Goal: Information Seeking & Learning: Check status

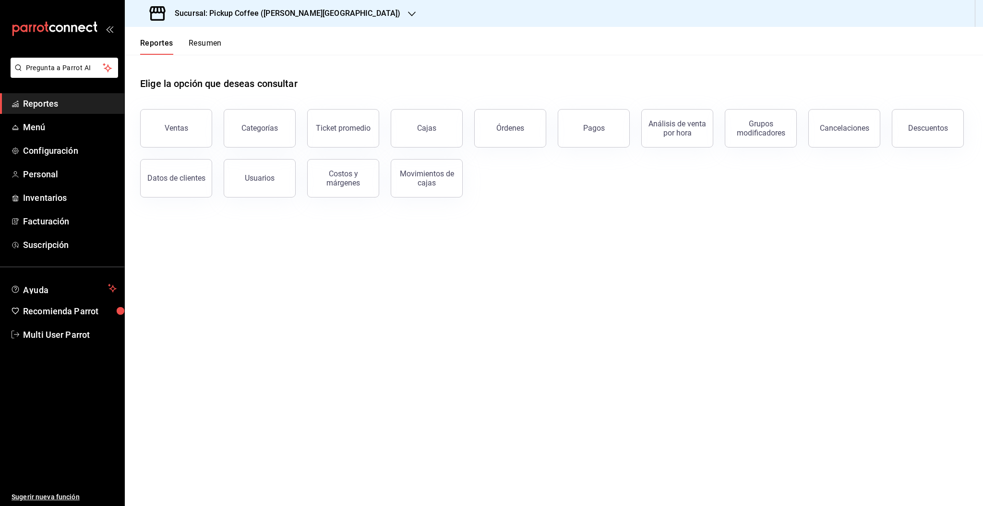
click at [221, 18] on h3 "Sucursal: Pickup Coffee ([PERSON_NAME][GEOGRAPHIC_DATA])" at bounding box center [283, 14] width 233 height 12
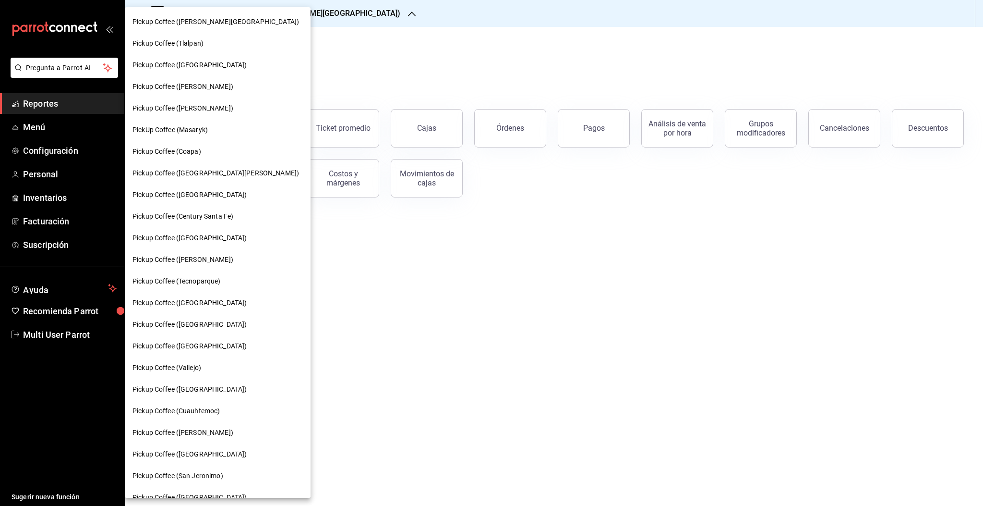
click at [201, 41] on span "Pickup Coffee (Tlalpan)" at bounding box center [168, 43] width 71 height 10
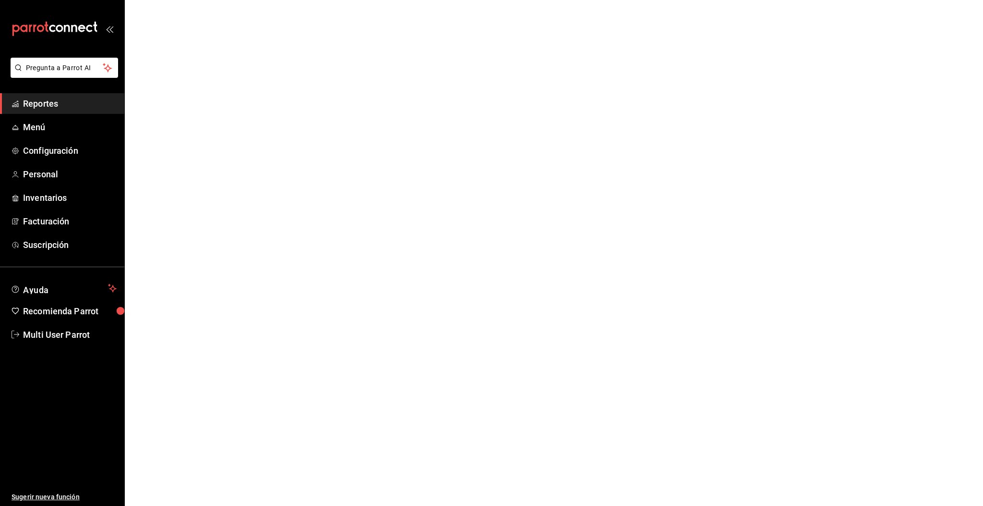
click at [208, 0] on html "Pregunta a Parrot AI Reportes Menú Configuración Personal Inventarios Facturaci…" at bounding box center [491, 0] width 983 height 0
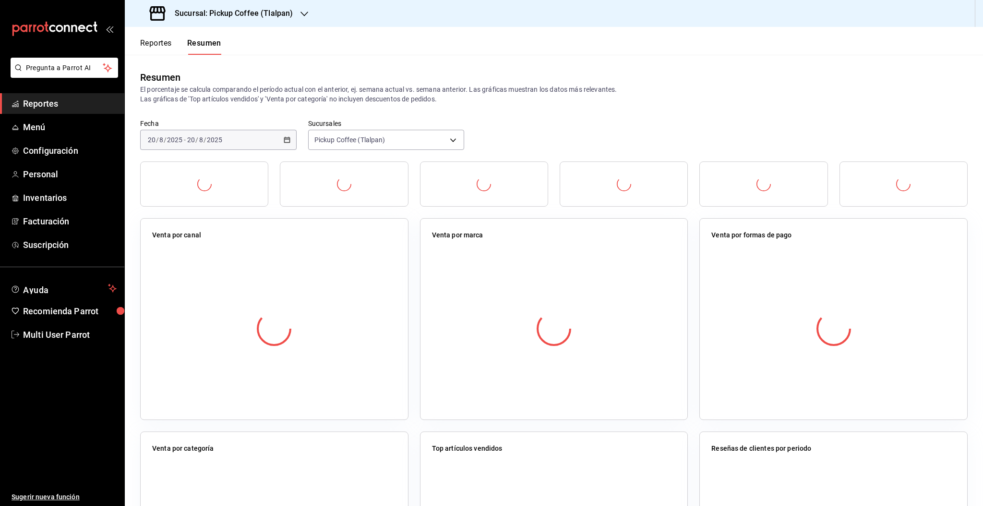
click at [208, 43] on button "Resumen" at bounding box center [204, 46] width 34 height 16
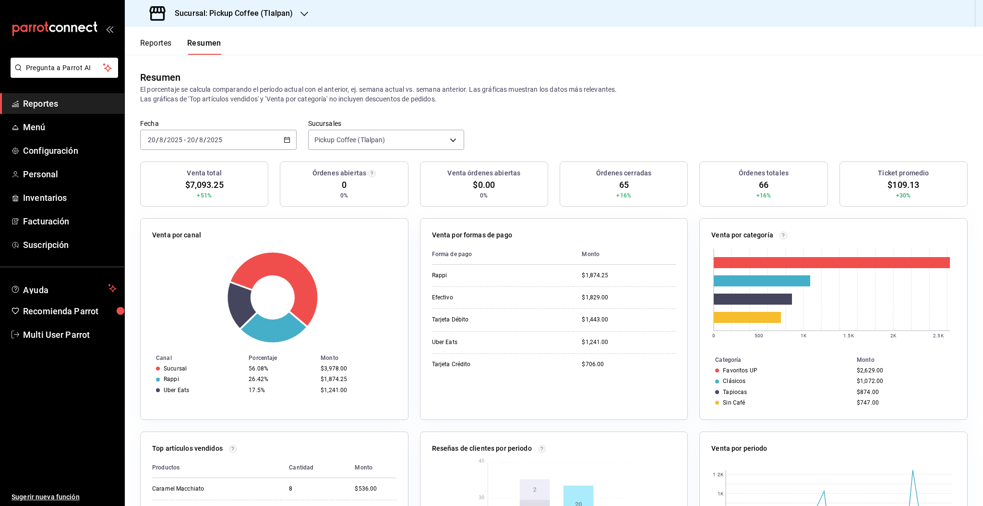
click at [291, 14] on h3 "Sucursal: Pickup Coffee (Tlalpan)" at bounding box center [230, 14] width 126 height 12
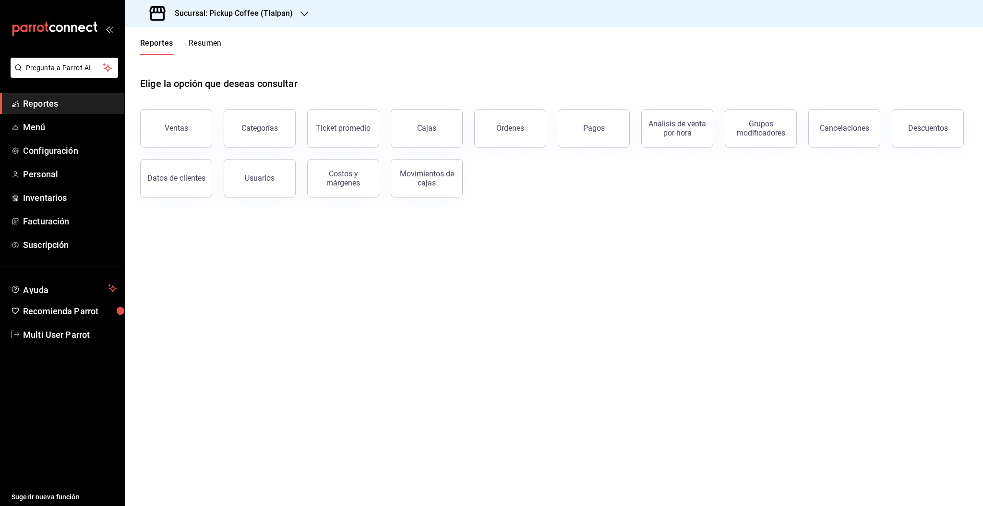
click at [204, 46] on button "Resumen" at bounding box center [205, 46] width 33 height 16
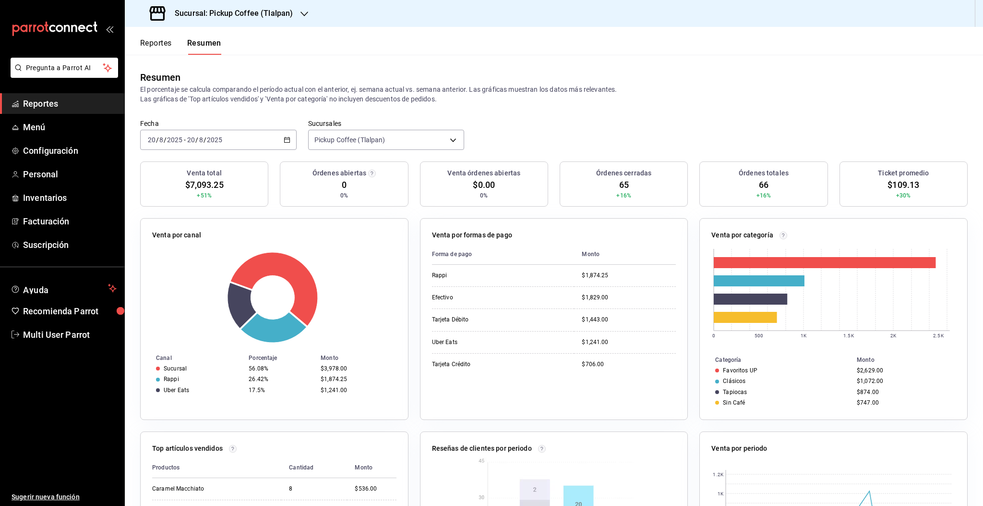
click at [282, 19] on div "Sucursal: Pickup Coffee (Tlalpan)" at bounding box center [223, 13] width 180 height 27
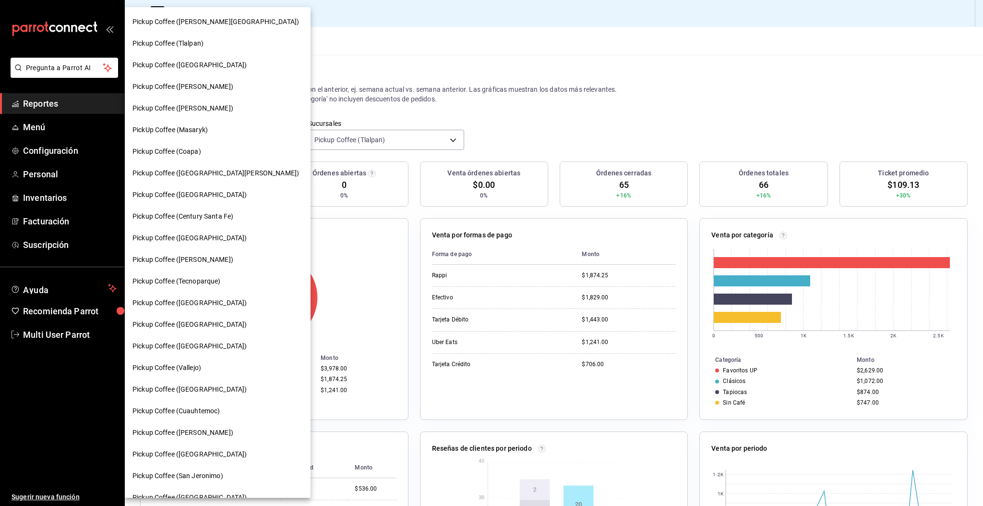
click at [564, 122] on div at bounding box center [491, 253] width 983 height 506
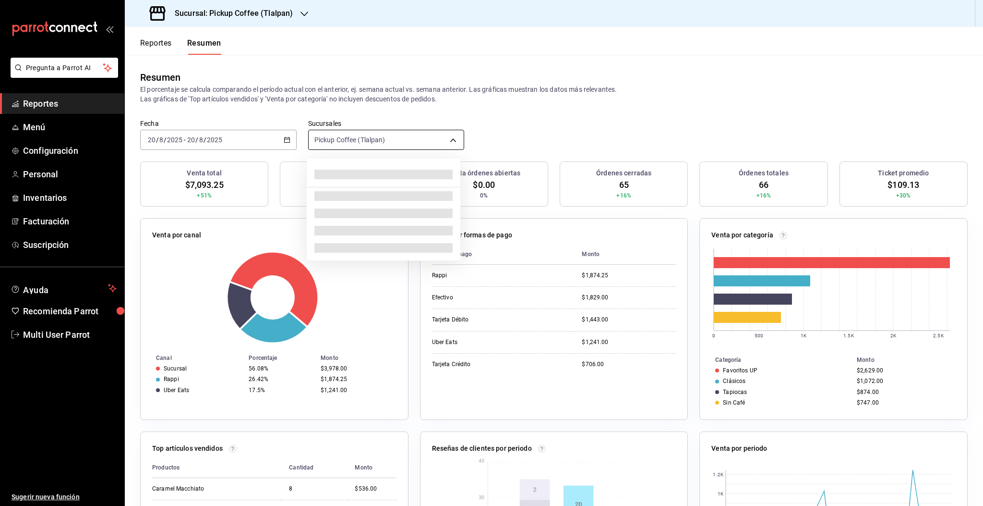
click at [414, 141] on body "Pregunta a Parrot AI Reportes Menú Configuración Personal Inventarios Facturaci…" at bounding box center [491, 253] width 983 height 506
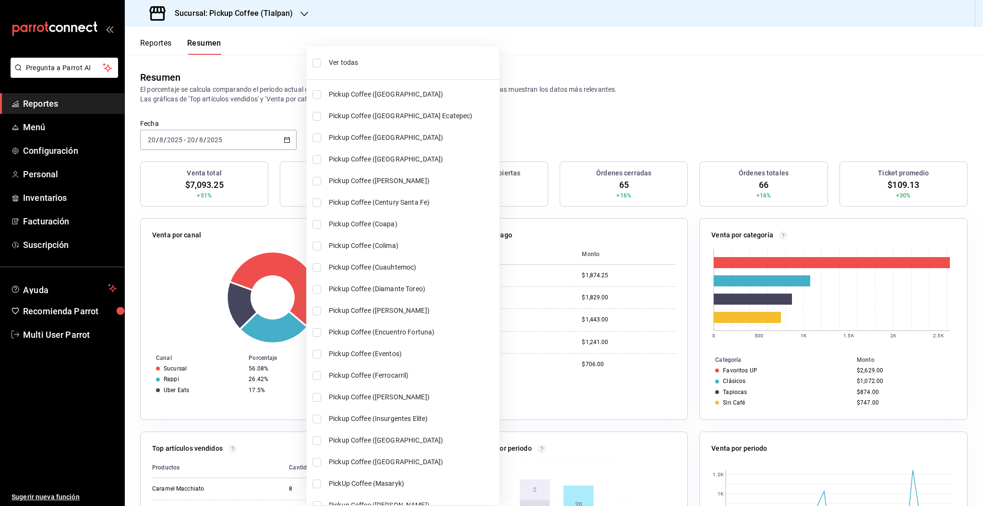
click at [311, 66] on li "Ver todas" at bounding box center [403, 62] width 193 height 25
type input "[object Object],[object Object],[object Object],[object Object],[object Object]…"
checkbox input "true"
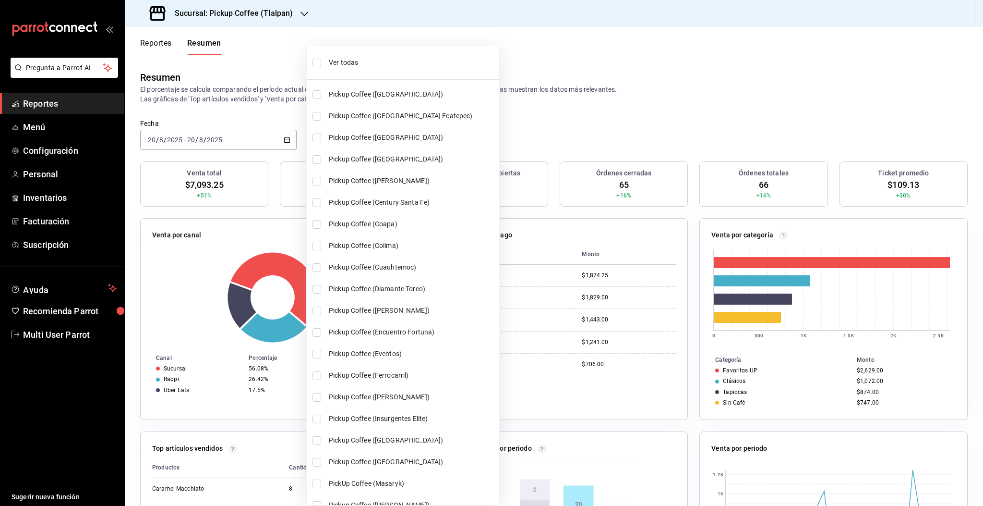
checkbox input "true"
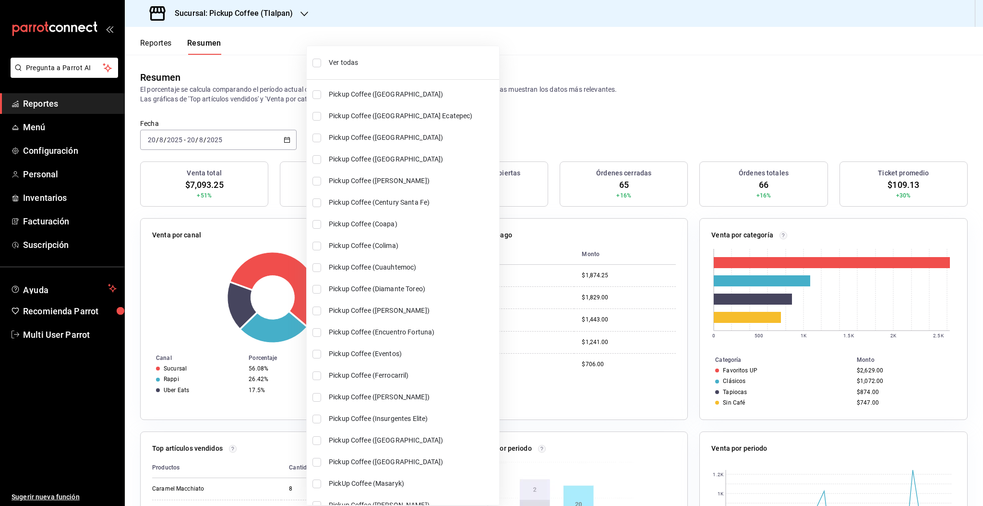
checkbox input "true"
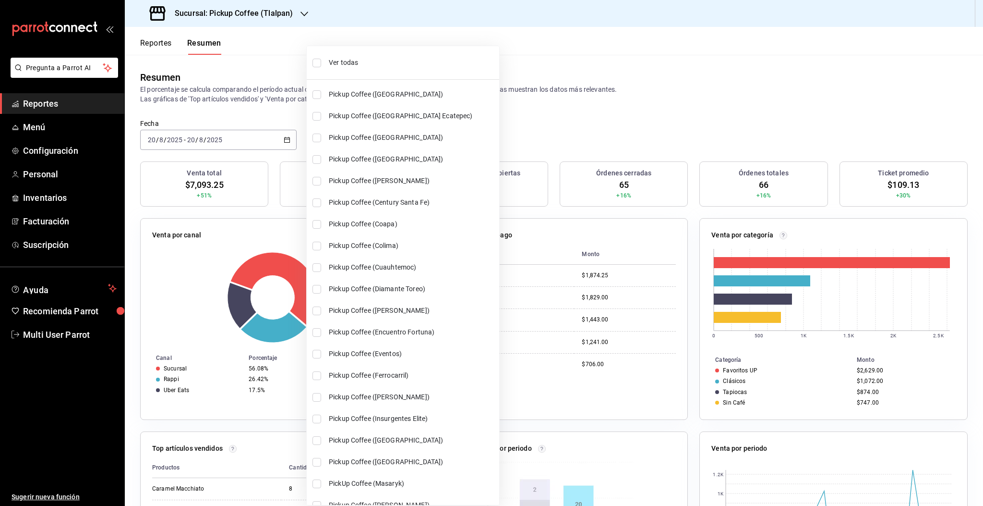
checkbox input "true"
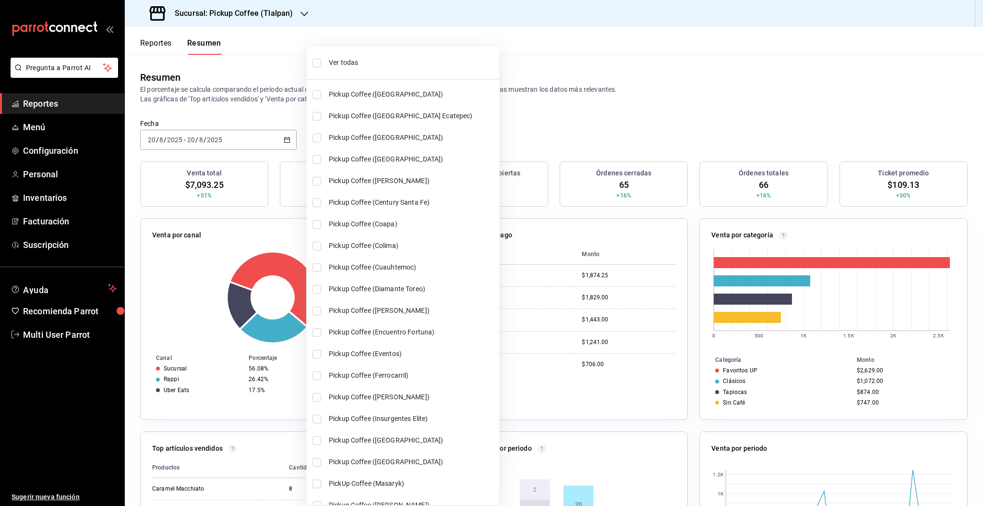
checkbox input "true"
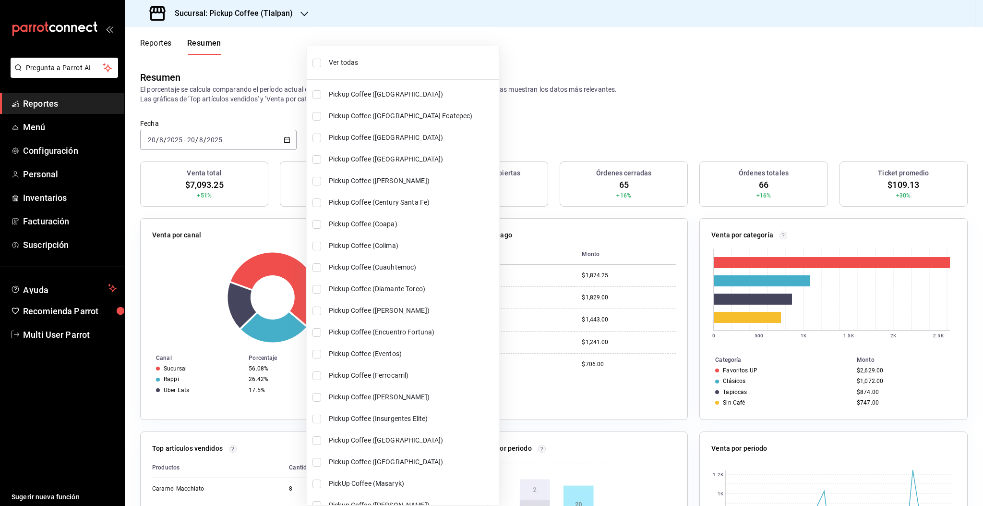
checkbox input "true"
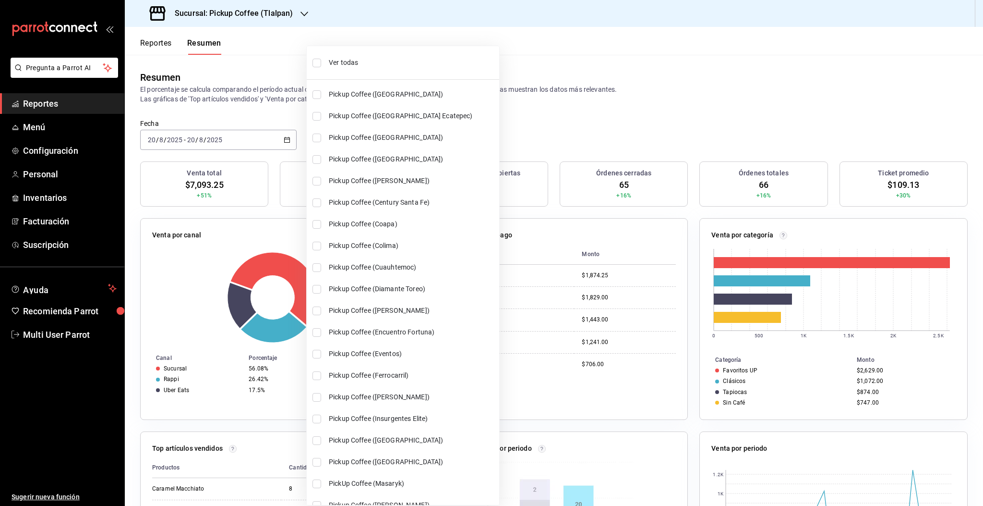
checkbox input "true"
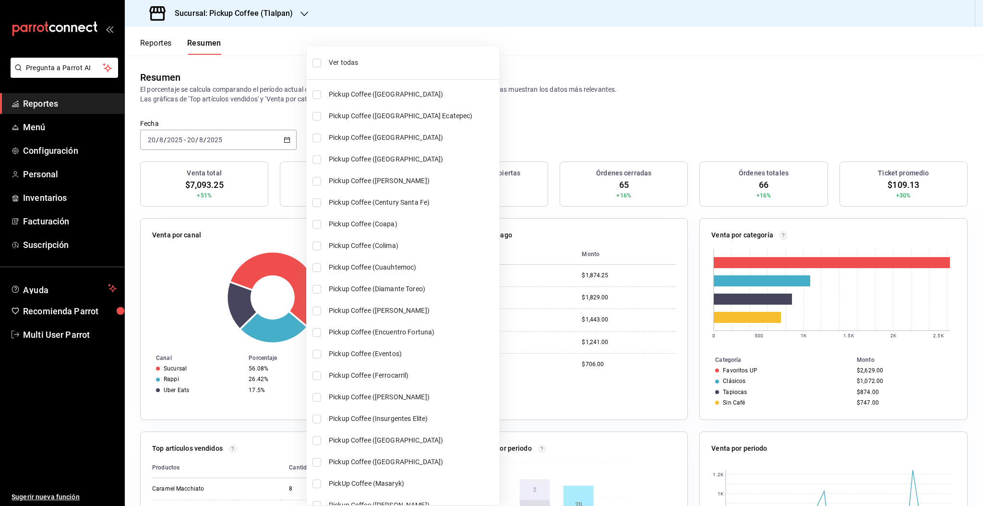
checkbox input "true"
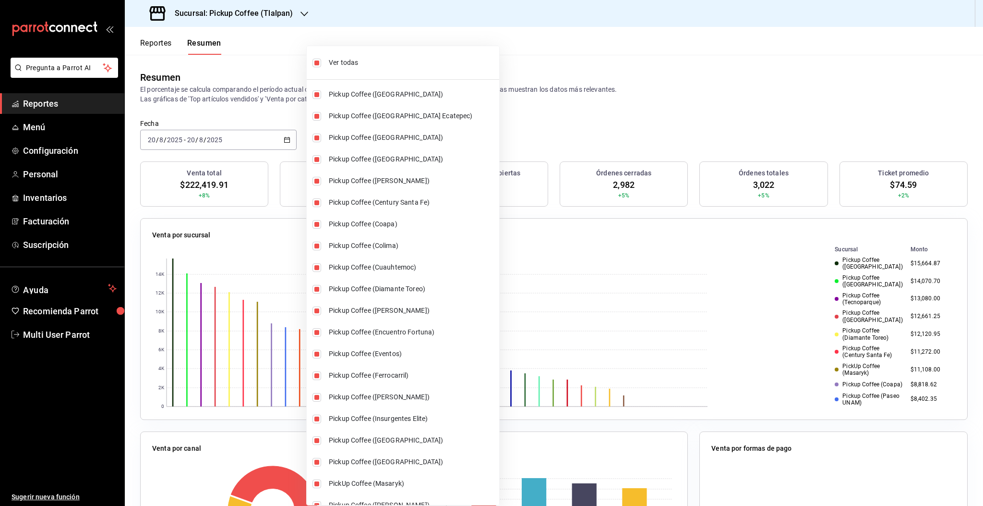
click at [710, 97] on div at bounding box center [491, 253] width 983 height 506
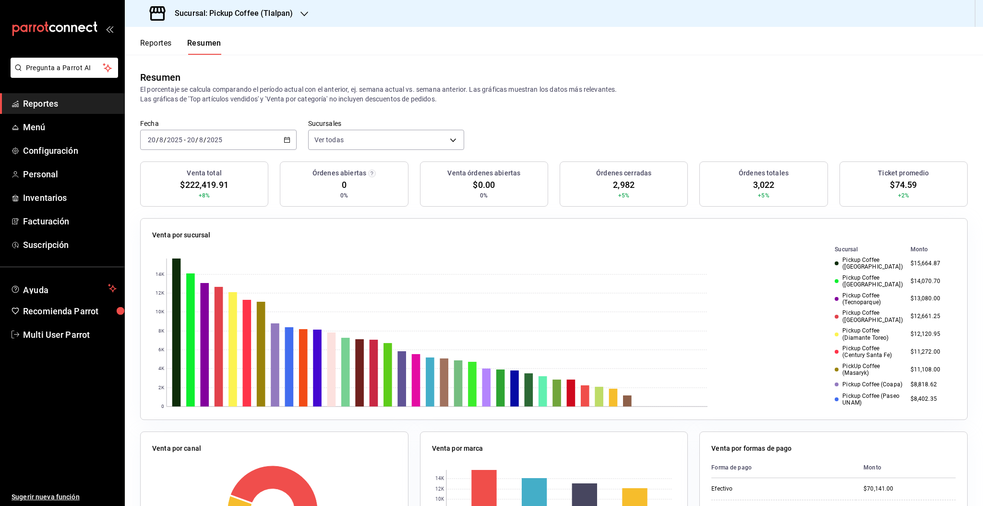
click at [272, 8] on h3 "Sucursal: Pickup Coffee (Tlalpan)" at bounding box center [230, 14] width 126 height 12
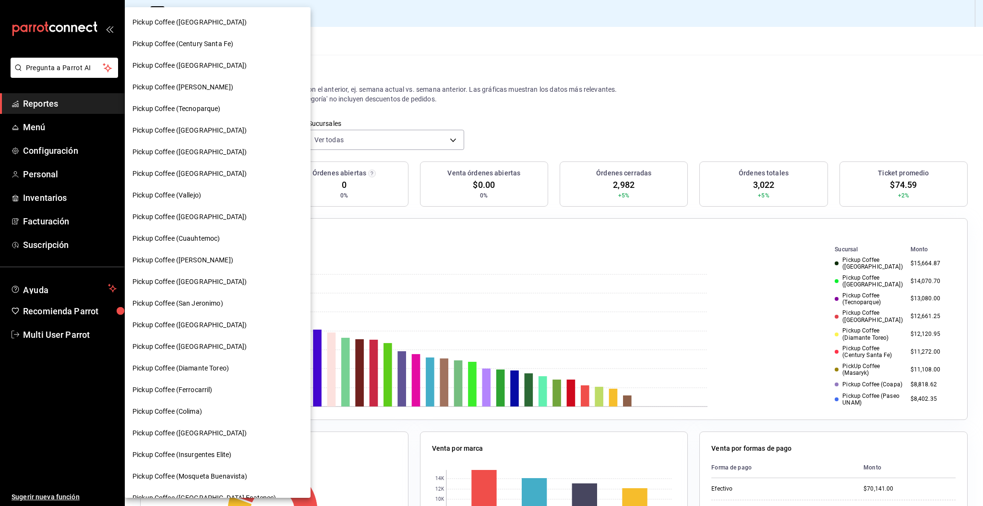
scroll to position [174, 0]
click at [182, 387] on span "Pickup Coffee (Ferrocarril)" at bounding box center [173, 388] width 80 height 10
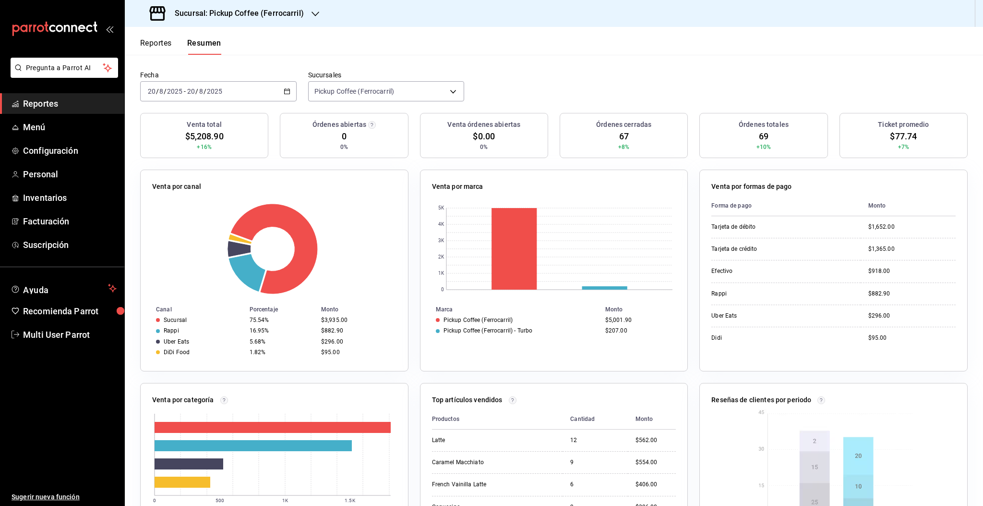
scroll to position [14, 0]
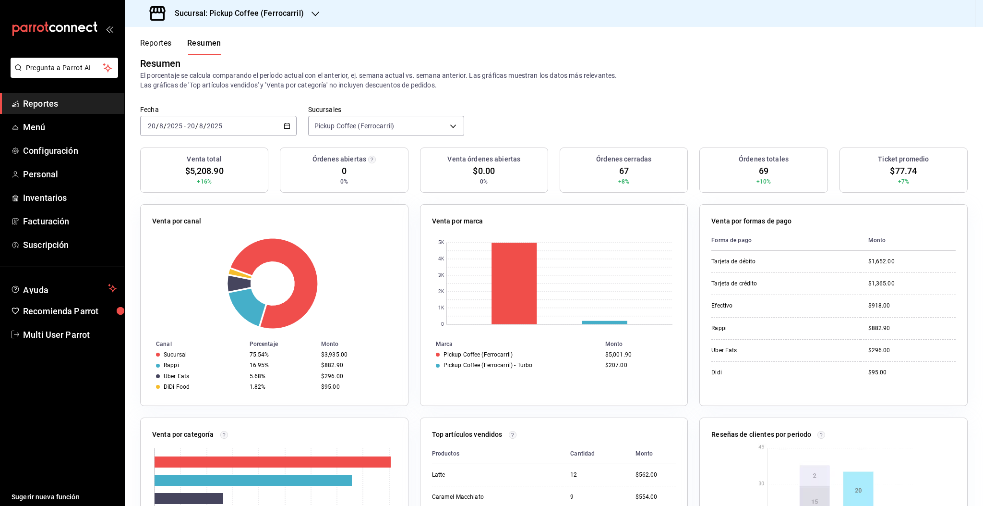
click at [226, 122] on div "2025-08-20 20 / 8 / 2025 - 2025-08-20 20 / 8 / 2025" at bounding box center [218, 126] width 157 height 20
click at [167, 261] on span "Rango de fechas" at bounding box center [185, 263] width 74 height 10
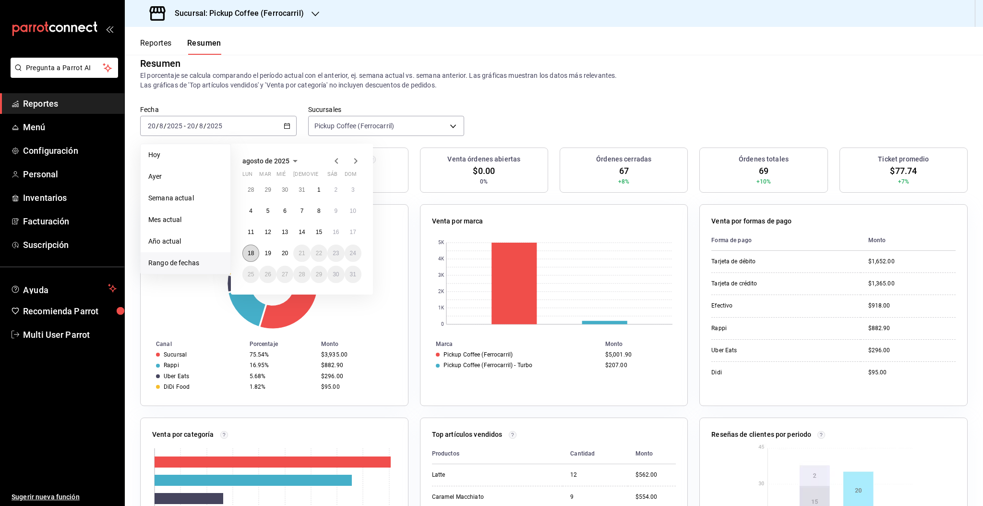
click at [249, 248] on button "18" at bounding box center [250, 252] width 17 height 17
click at [283, 250] on abbr "20" at bounding box center [285, 253] width 6 height 7
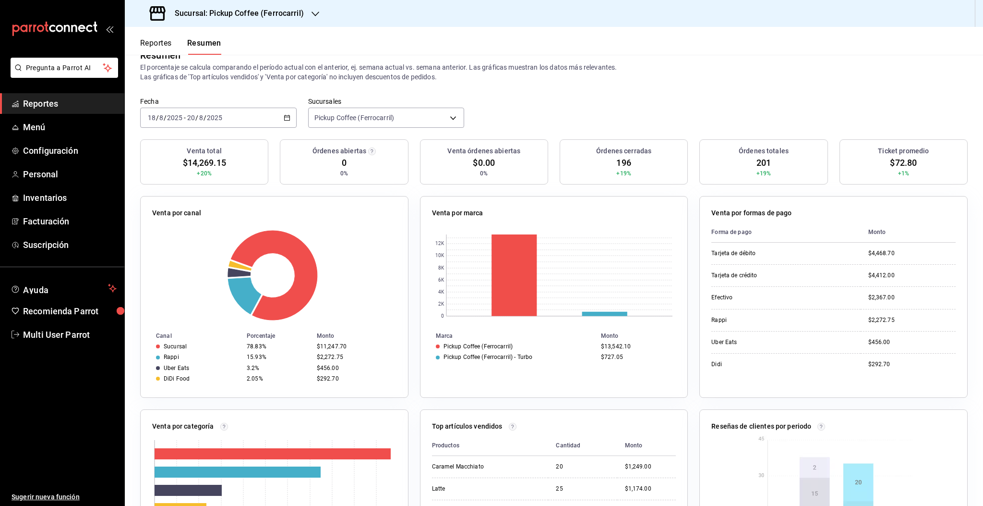
scroll to position [21, 0]
